Goal: Communication & Community: Ask a question

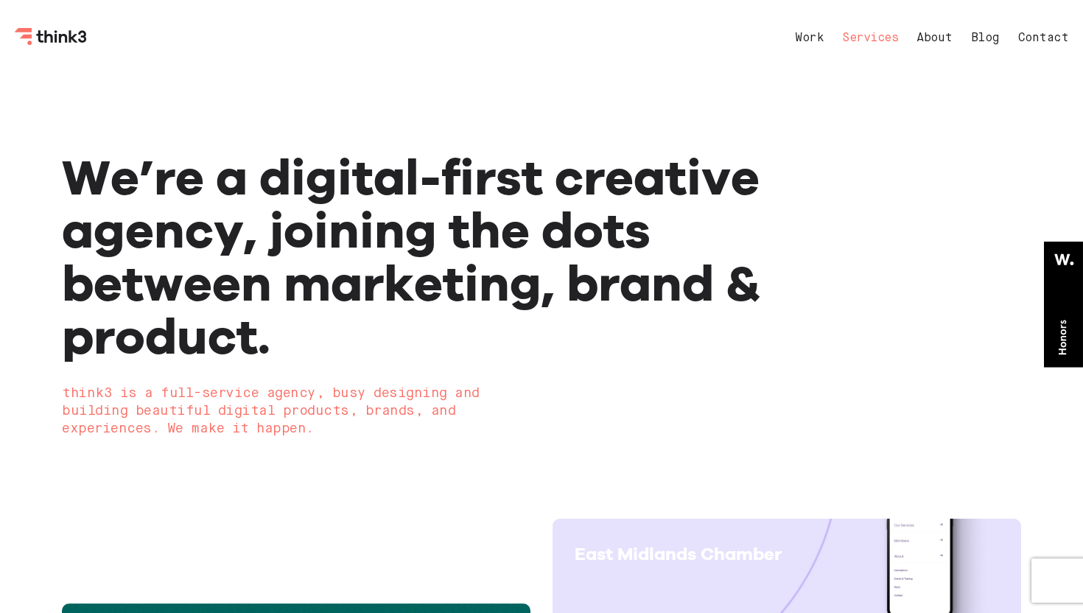
click at [880, 40] on link "Services" at bounding box center [870, 38] width 56 height 12
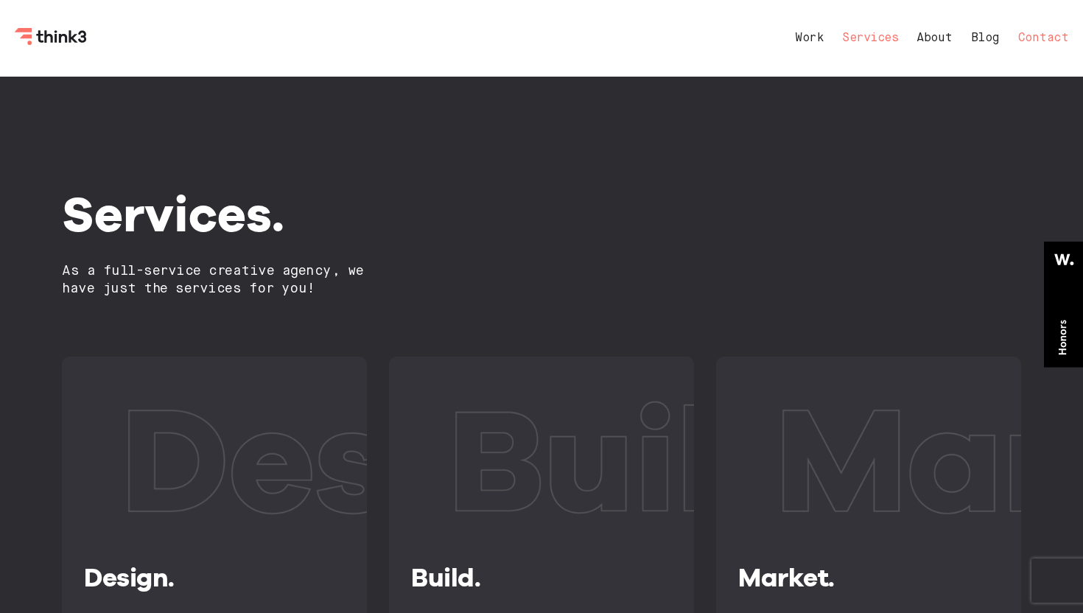
click at [1057, 35] on link "Contact" at bounding box center [1043, 38] width 51 height 12
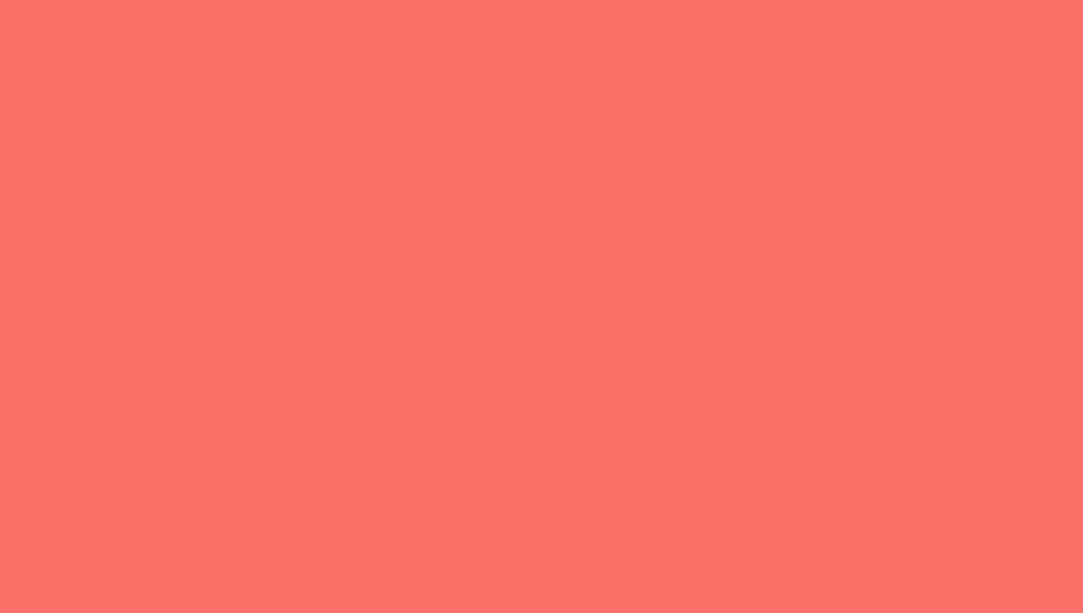
select select "General enquiry"
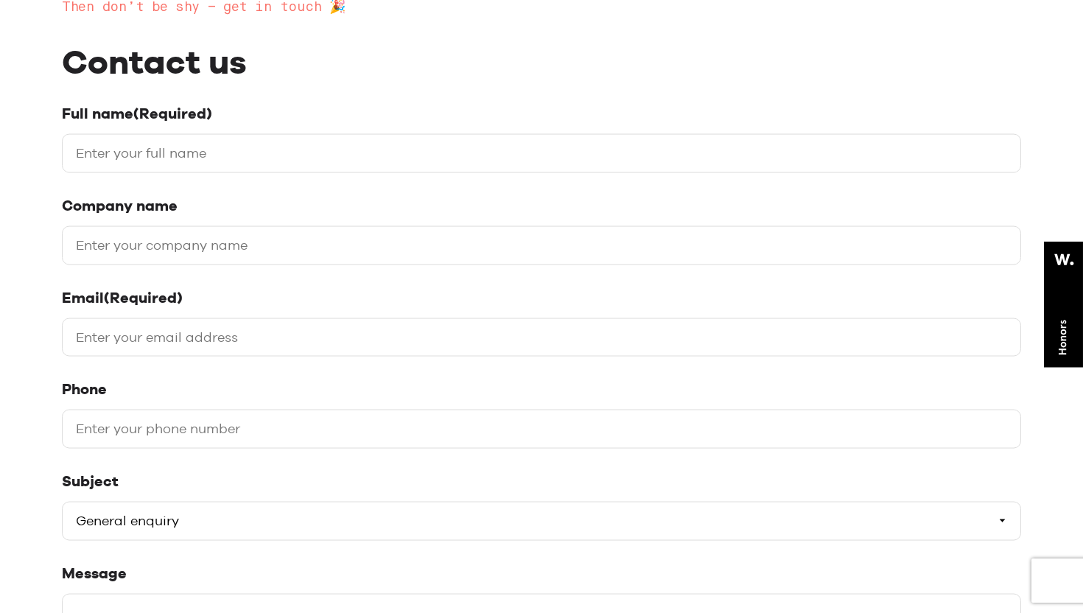
scroll to position [284, 0]
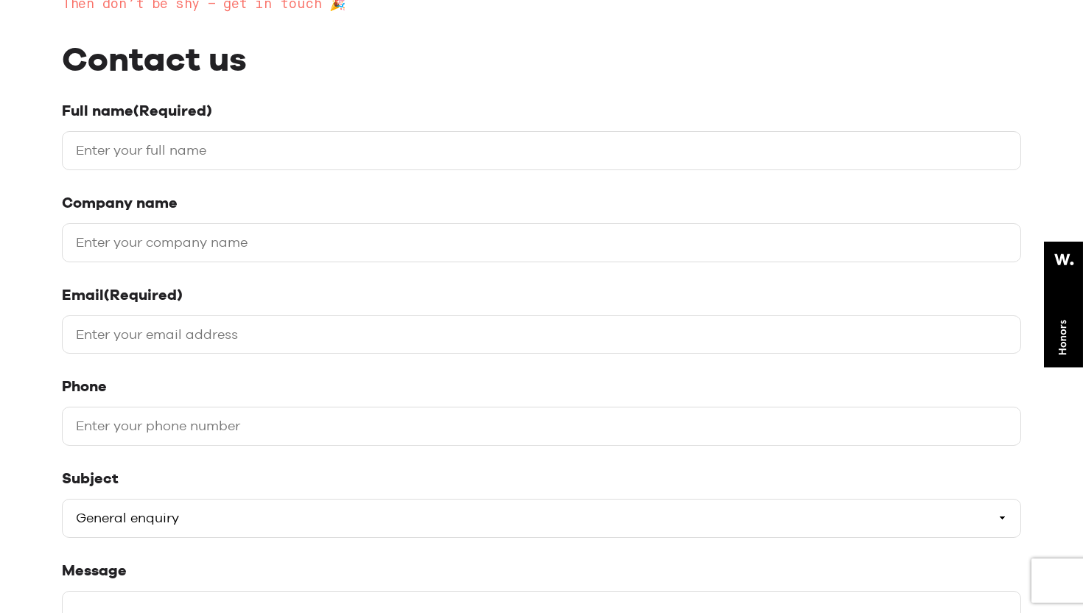
click at [460, 166] on input "Full name (Required)" at bounding box center [541, 150] width 959 height 39
click at [410, 158] on input "Full name (Required)" at bounding box center [541, 150] width 959 height 39
type input "Tilak Sharma"
type input "Techtorank"
type input "tilak@techtorank.com"
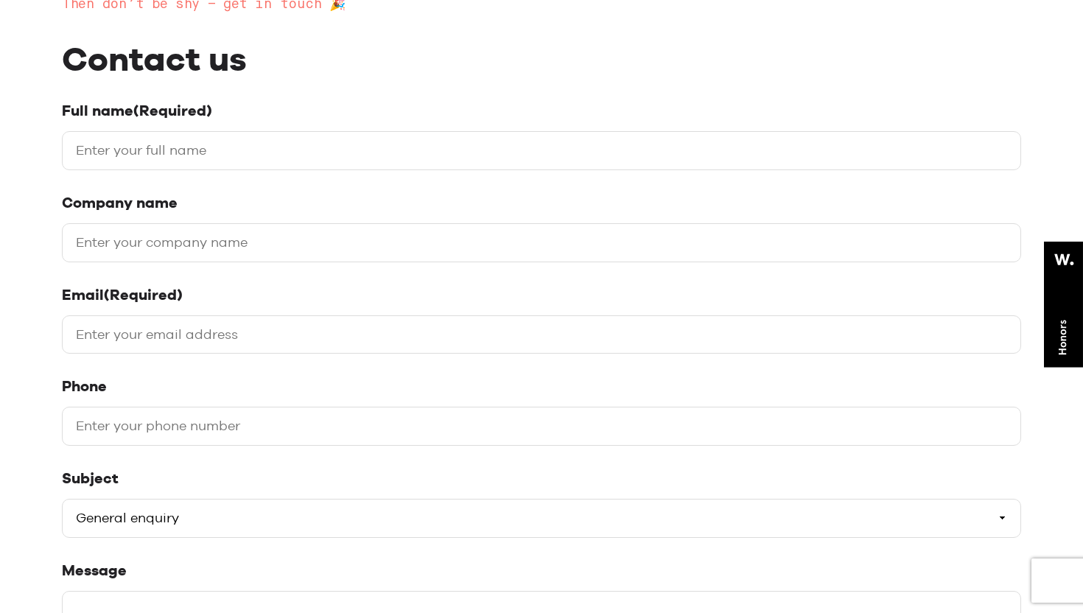
type input "09993961683"
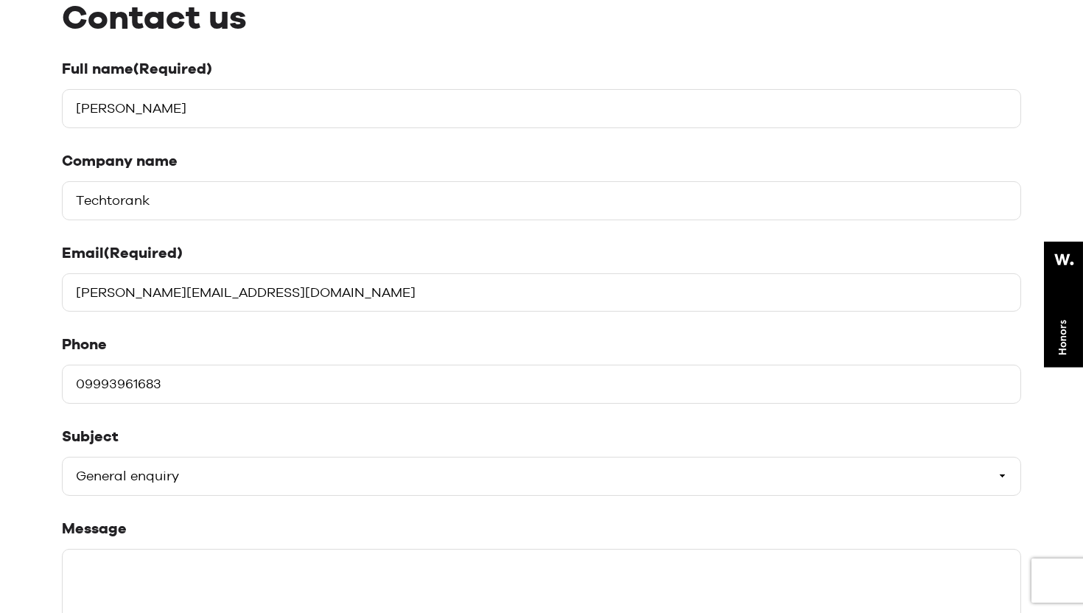
scroll to position [430, 0]
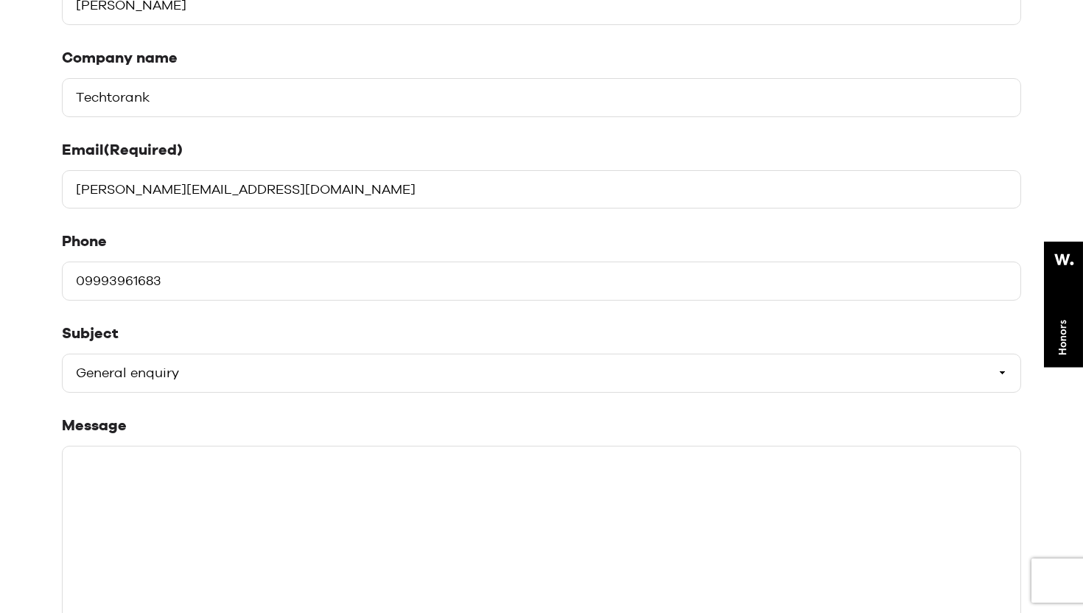
click at [119, 358] on select "Please select a subject General enquiry Start a project Support" at bounding box center [541, 373] width 959 height 39
click at [62, 354] on select "Please select a subject General enquiry Start a project Support" at bounding box center [541, 373] width 959 height 39
click at [122, 516] on textarea "Message" at bounding box center [541, 556] width 959 height 221
paste textarea "Hello Team, Hope you are doing well, I am writing this email to express my inte…"
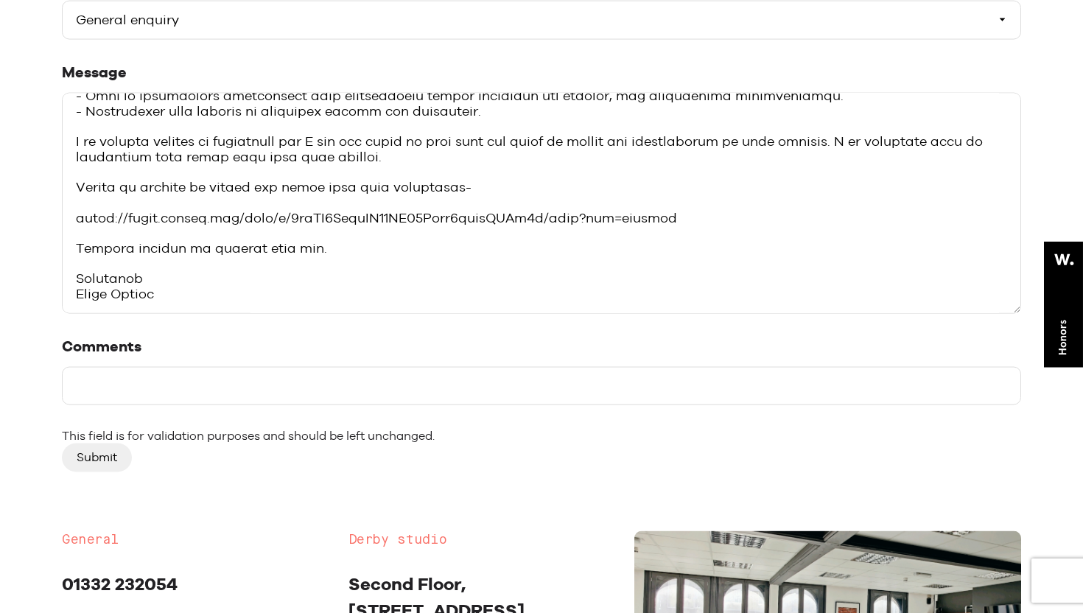
scroll to position [760, 0]
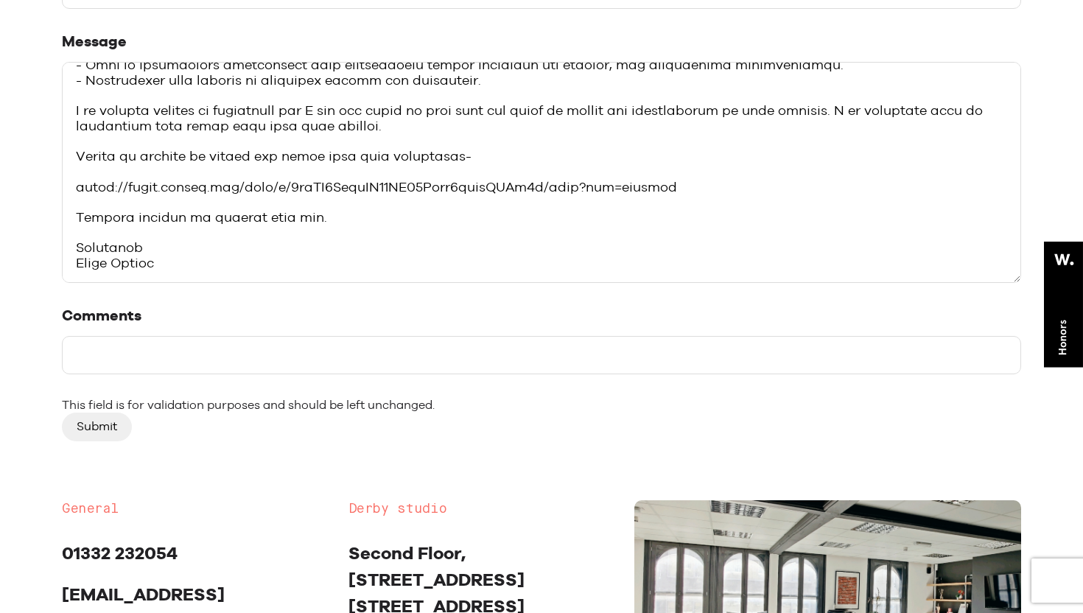
type textarea "Hello Team, Hope you are doing well, I am writing this email to express my inte…"
click at [108, 430] on input "Submit" at bounding box center [97, 427] width 70 height 28
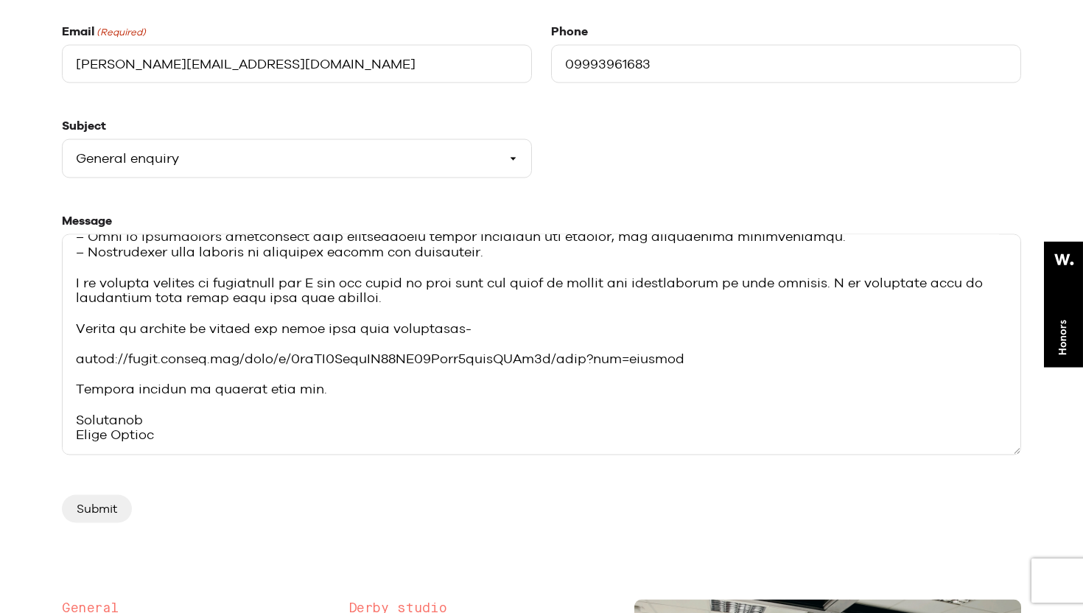
scroll to position [549, 0]
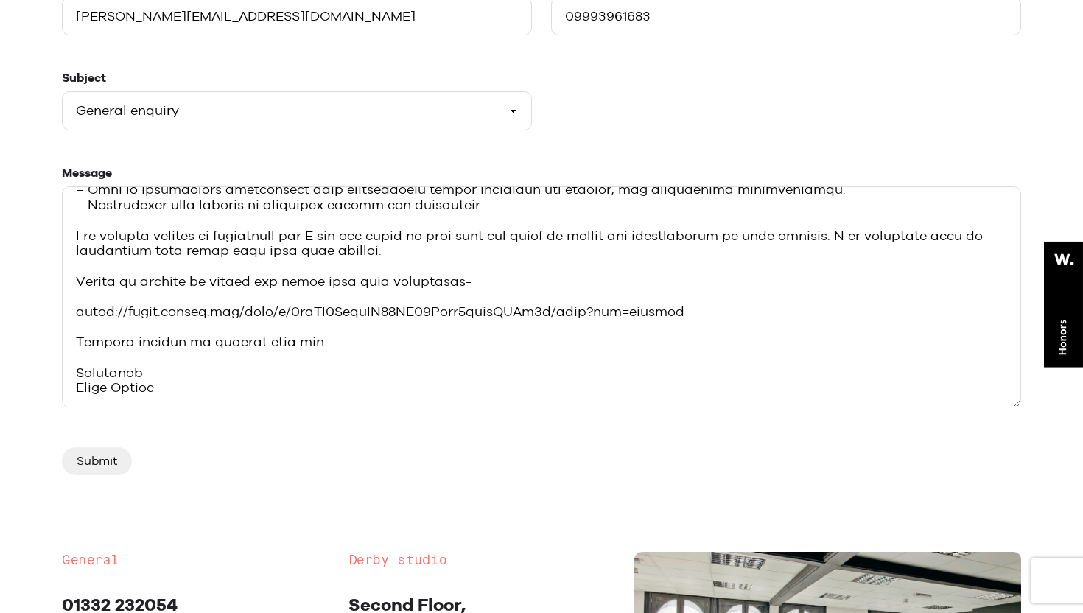
click at [95, 455] on input "Submit" at bounding box center [97, 461] width 70 height 28
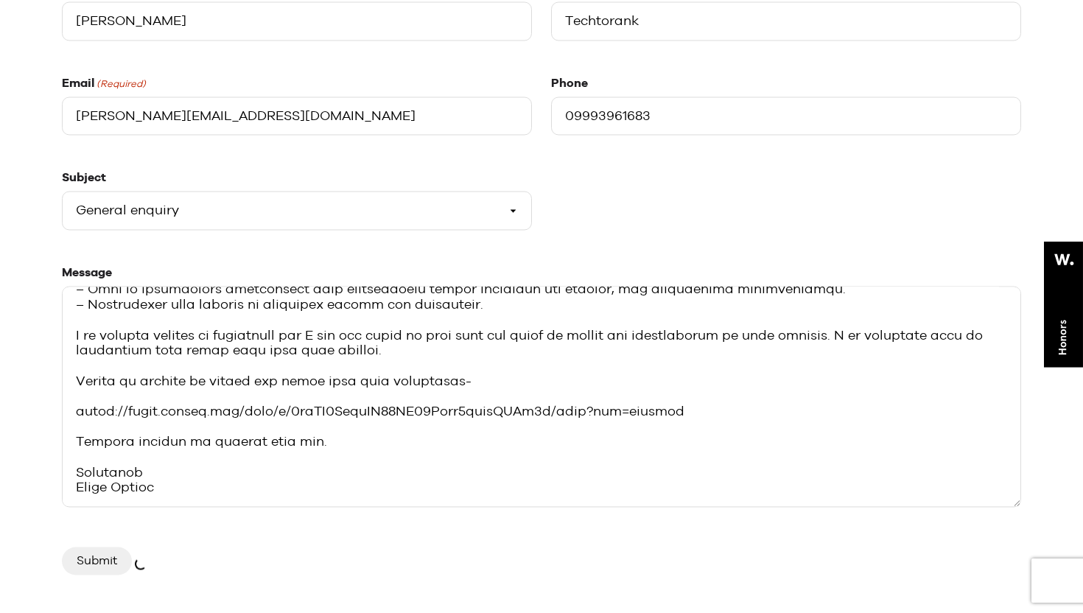
scroll to position [413, 0]
